Goal: Information Seeking & Learning: Check status

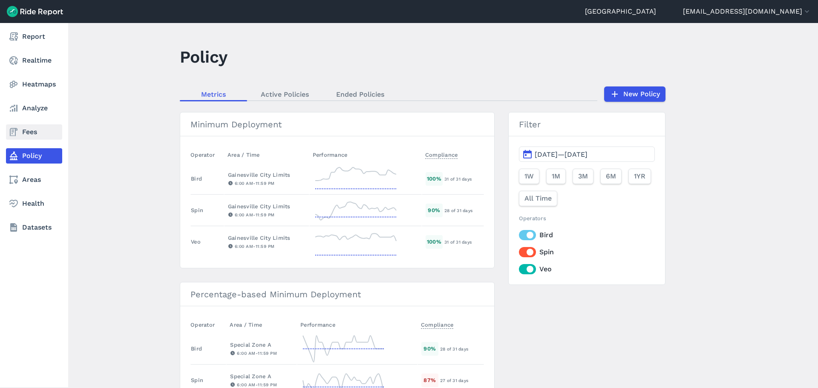
scroll to position [453, 0]
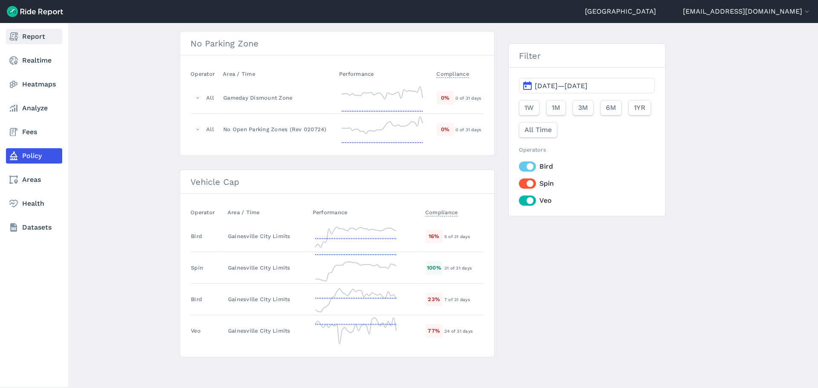
click at [17, 35] on use at bounding box center [13, 36] width 9 height 9
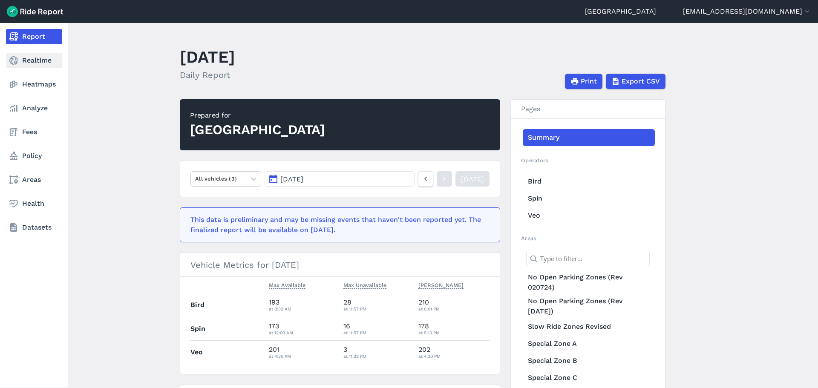
click at [6, 60] on link "Realtime" at bounding box center [34, 60] width 56 height 15
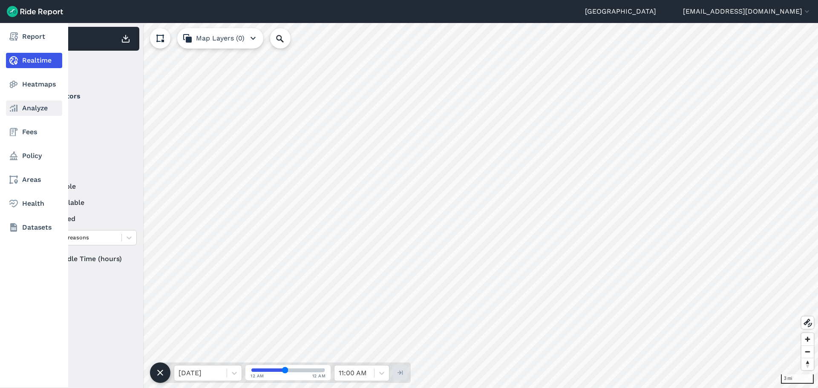
click at [21, 105] on link "Analyze" at bounding box center [34, 108] width 56 height 15
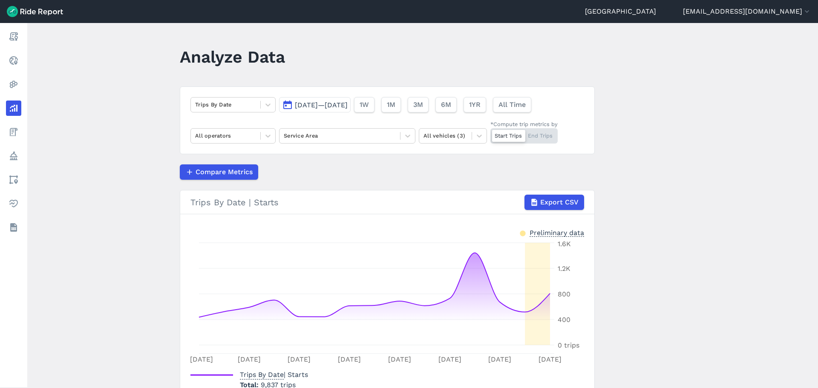
click at [293, 100] on button "[DATE]—[DATE]" at bounding box center [315, 104] width 72 height 15
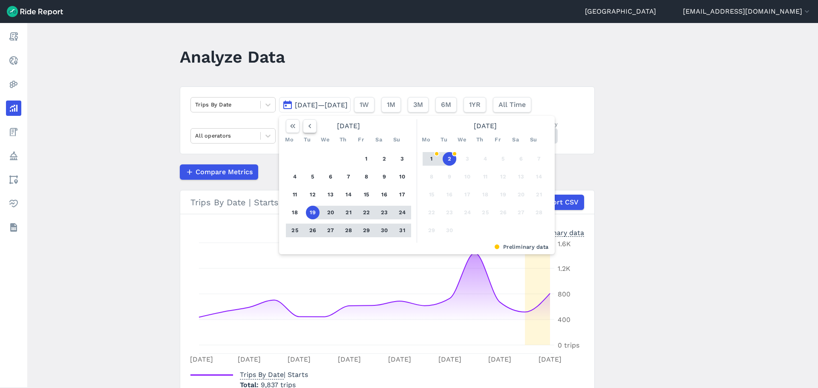
click at [309, 126] on use "button" at bounding box center [310, 126] width 3 height 4
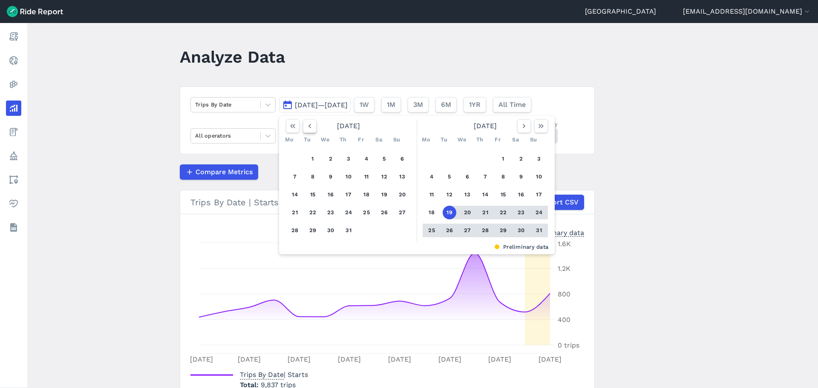
click at [309, 126] on use "button" at bounding box center [310, 126] width 3 height 4
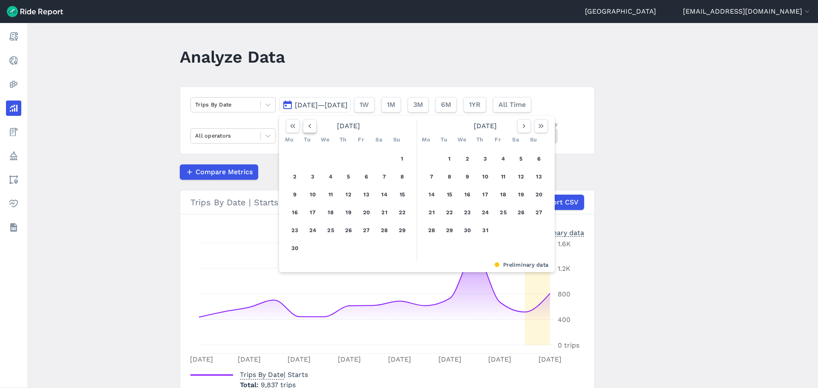
click at [309, 126] on use "button" at bounding box center [310, 126] width 3 height 4
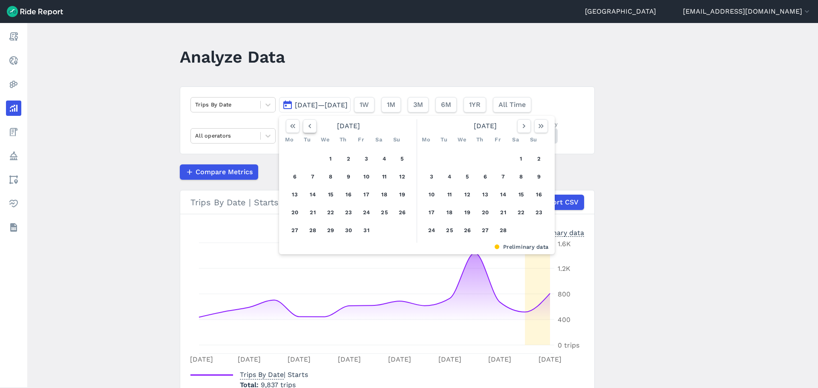
click at [309, 126] on use "button" at bounding box center [310, 126] width 3 height 4
click at [315, 157] on button "1" at bounding box center [313, 159] width 14 height 14
drag, startPoint x: 535, startPoint y: 125, endPoint x: 531, endPoint y: 123, distance: 4.6
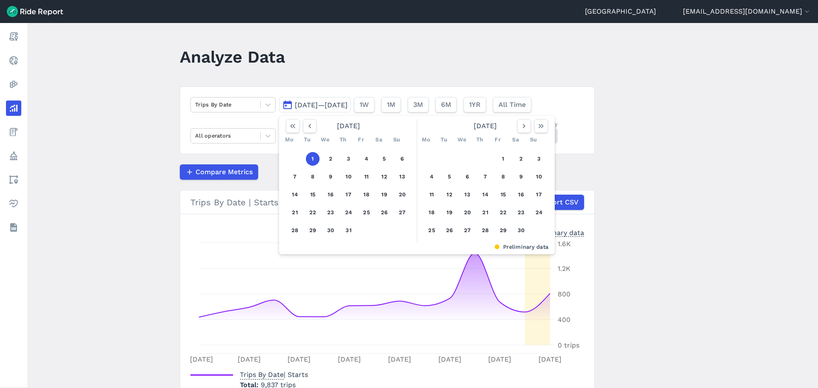
click at [536, 125] on button "button" at bounding box center [541, 126] width 14 height 14
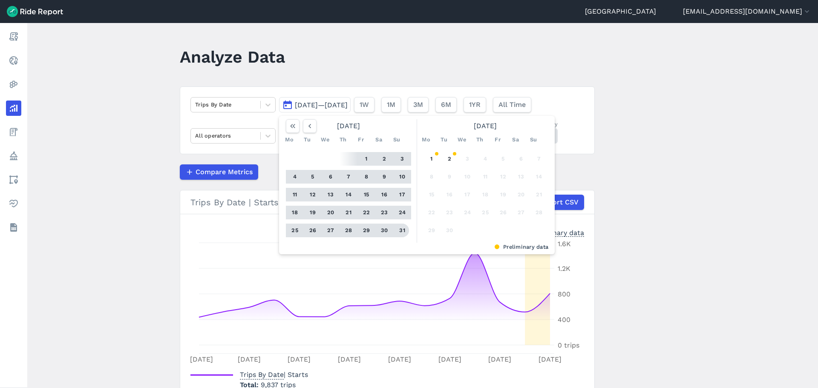
click at [403, 232] on button "31" at bounding box center [402, 231] width 14 height 14
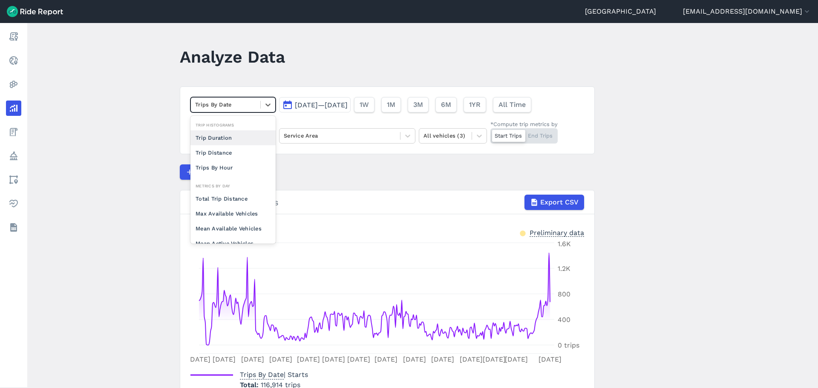
click at [206, 106] on div at bounding box center [225, 105] width 61 height 10
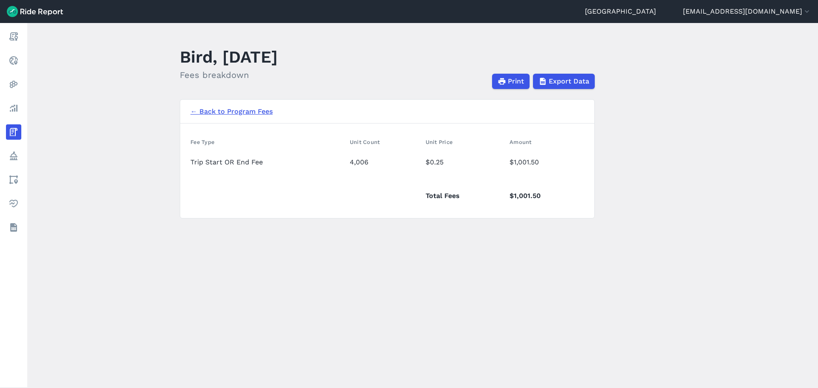
click at [51, 196] on main "Bird, [DATE] Fees breakdown Print Export Data ← Back to Program Fees Fee Type U…" at bounding box center [422, 205] width 791 height 365
click at [100, 134] on main "Bird, August 2025 Fees breakdown Print Export Data ← Back to Program Fees Fee T…" at bounding box center [422, 205] width 791 height 365
